Goal: Check status

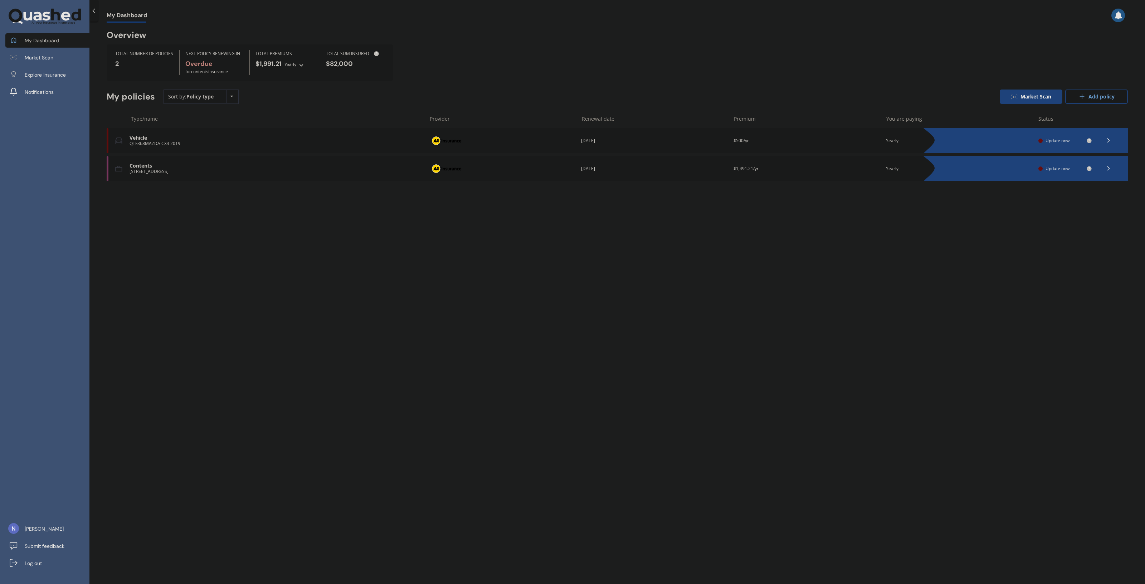
click at [140, 137] on div "Vehicle" at bounding box center [276, 138] width 293 height 6
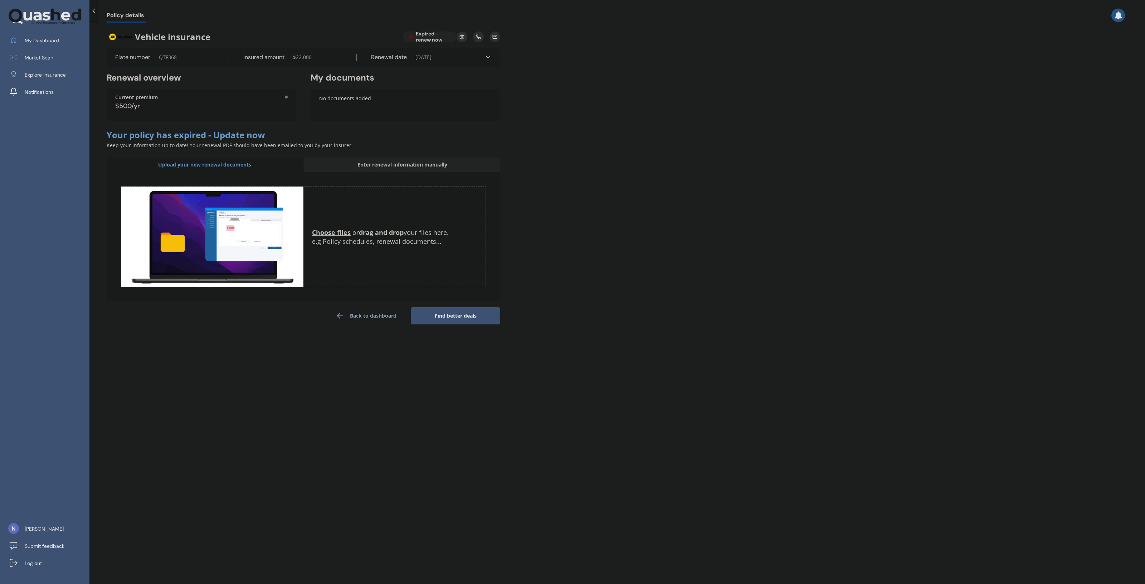
click at [432, 39] on div "Vehicle insurance Expired - renew now" at bounding box center [304, 36] width 394 height 11
click at [163, 57] on span "QTF368" at bounding box center [168, 57] width 18 height 7
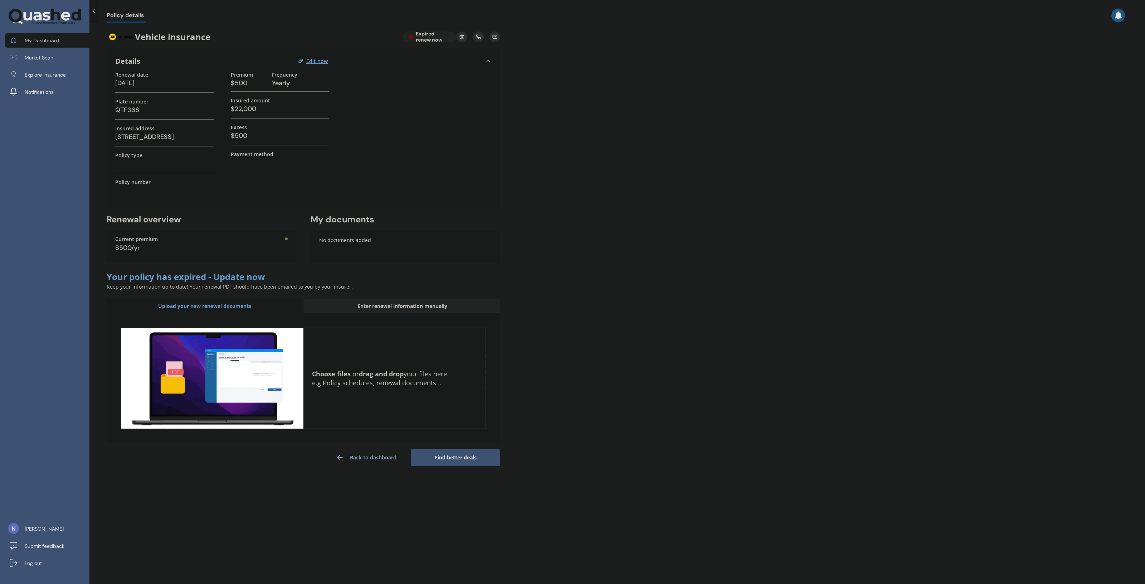
click at [63, 39] on link "My Dashboard" at bounding box center [47, 40] width 84 height 14
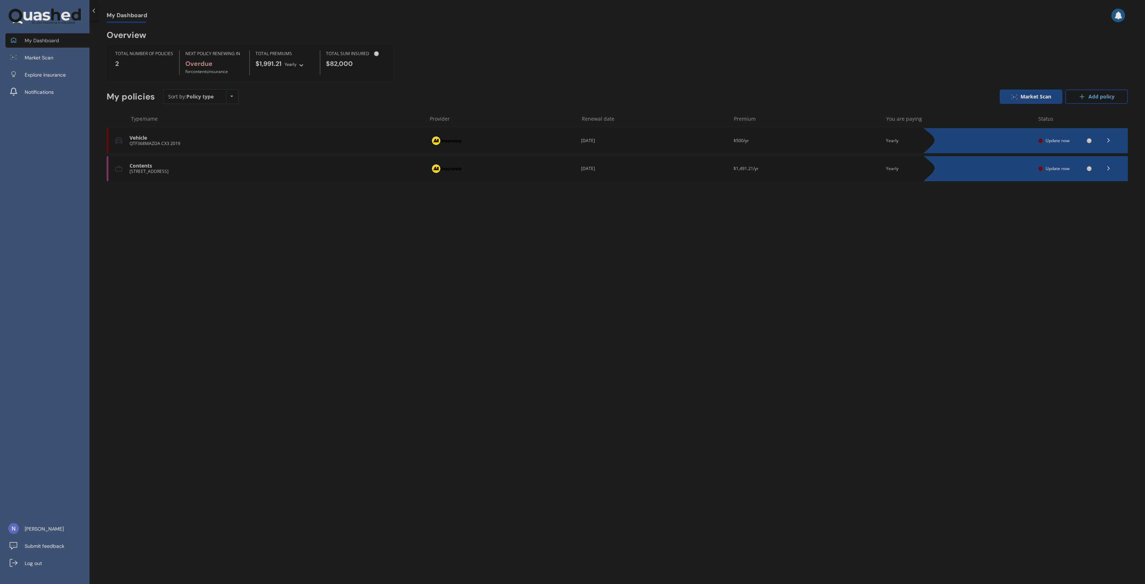
click at [175, 169] on div "Contents" at bounding box center [276, 166] width 293 height 6
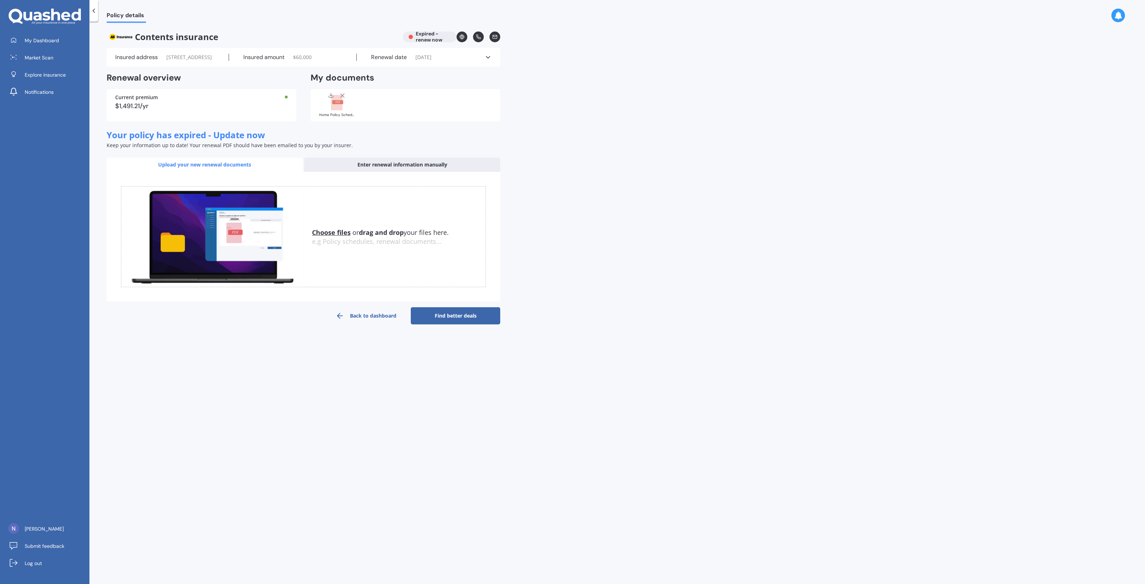
click at [818, 52] on div "Policy details Contents insurance Expired - renew now Insured address [STREET_A…" at bounding box center [617, 304] width 1056 height 562
